Goal: Navigation & Orientation: Find specific page/section

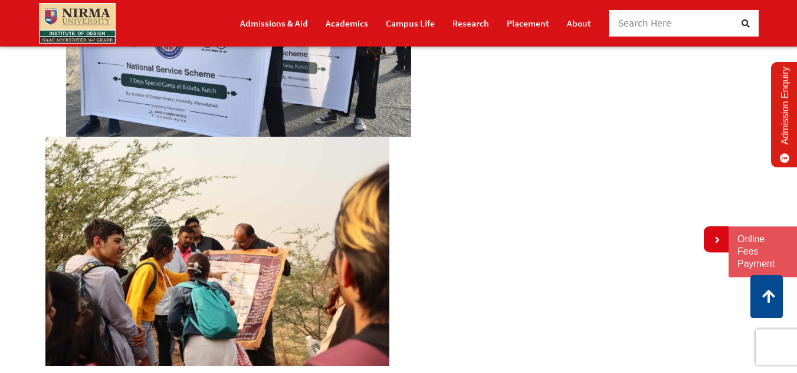
scroll to position [236, 0]
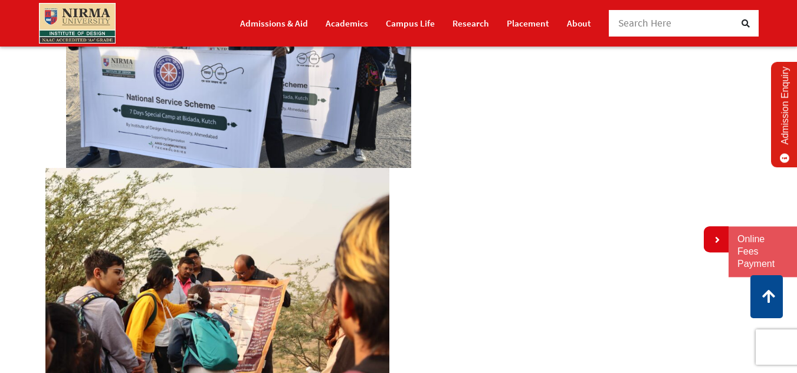
drag, startPoint x: 86, startPoint y: 104, endPoint x: 187, endPoint y: 137, distance: 106.8
click at [187, 137] on img at bounding box center [238, 53] width 345 height 230
drag, startPoint x: 149, startPoint y: 100, endPoint x: 206, endPoint y: 160, distance: 82.6
click at [206, 160] on img at bounding box center [238, 53] width 345 height 230
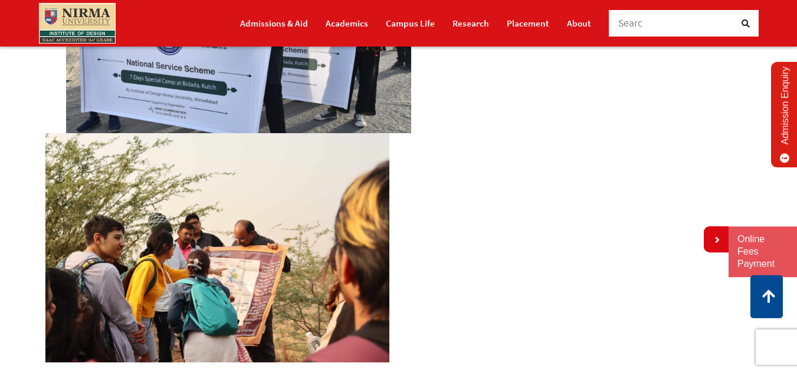
scroll to position [295, 0]
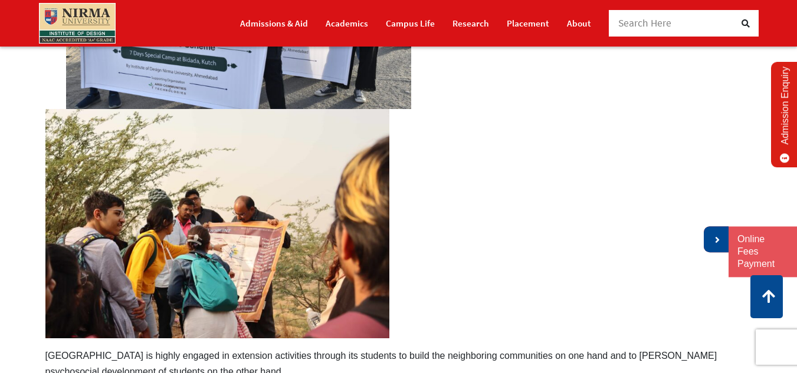
click at [715, 241] on icon at bounding box center [715, 239] width 7 height 9
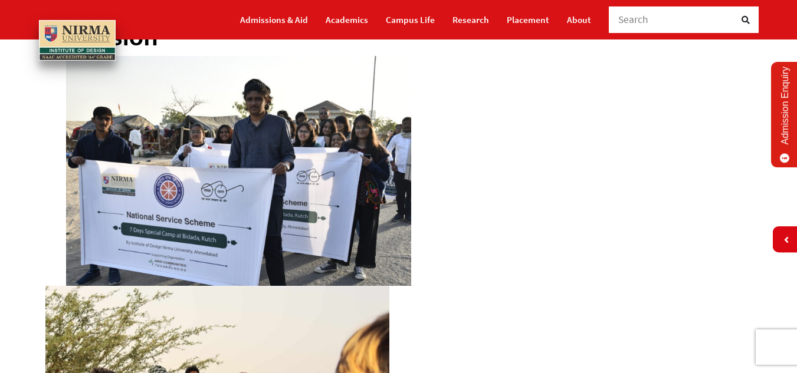
scroll to position [177, 0]
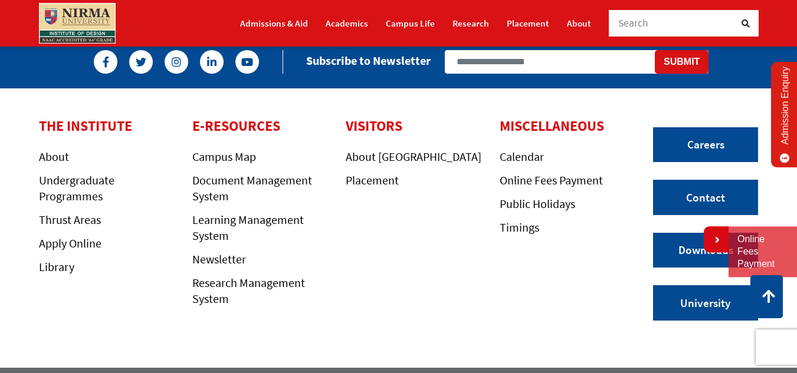
scroll to position [3082, 0]
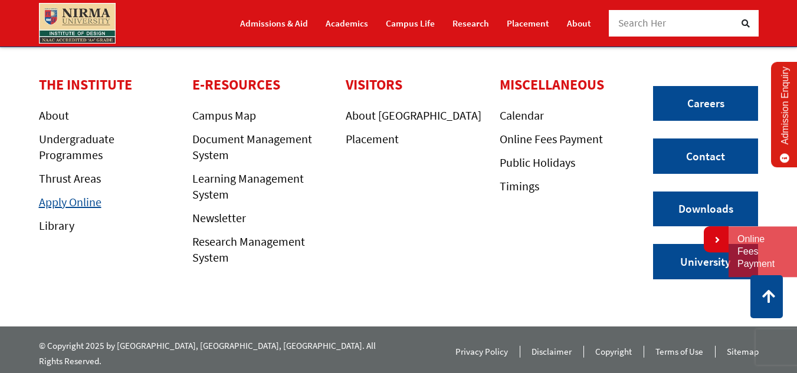
click at [68, 205] on link "Apply Online" at bounding box center [70, 202] width 62 height 15
click at [66, 156] on link "Undergraduate Programmes" at bounding box center [76, 146] width 75 height 31
